Goal: Check status: Check status

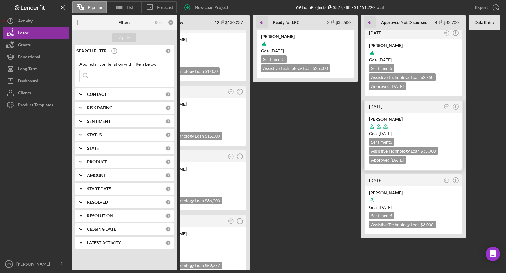
scroll to position [90, 0]
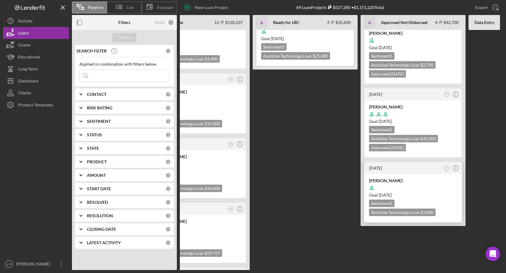
click at [433, 194] on div "Goal [DATE]" at bounding box center [413, 195] width 88 height 6
